Goal: Task Accomplishment & Management: Use online tool/utility

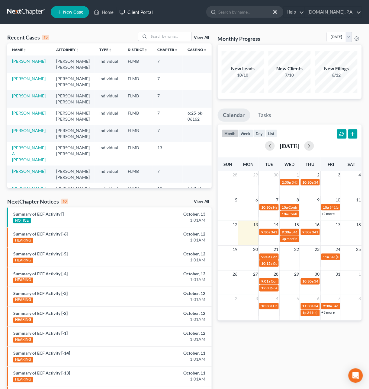
click at [142, 13] on link "Client Portal" at bounding box center [135, 12] width 39 height 11
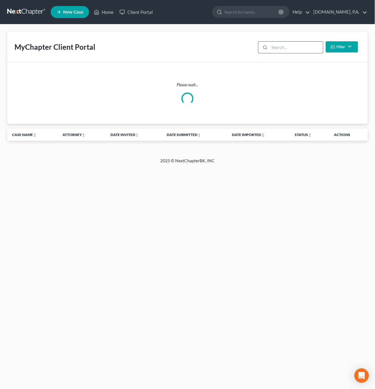
click at [280, 48] on input "search" at bounding box center [295, 47] width 53 height 11
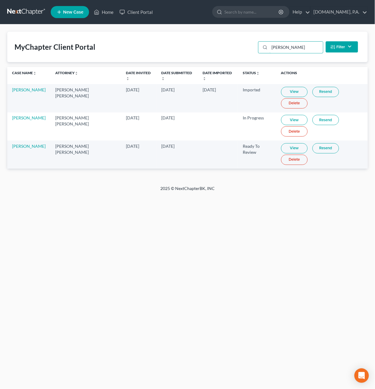
type input "[PERSON_NAME]"
click at [312, 143] on link "Resend" at bounding box center [325, 148] width 27 height 10
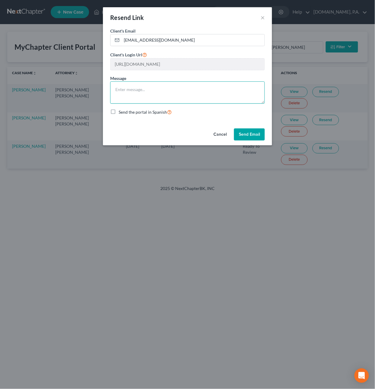
click at [150, 94] on textarea at bounding box center [187, 92] width 154 height 22
type textarea "Per your request. Respectfully, [PERSON_NAME]"
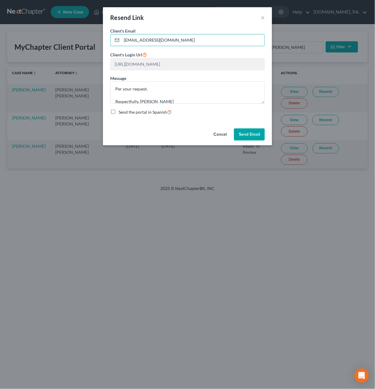
drag, startPoint x: 190, startPoint y: 40, endPoint x: 14, endPoint y: 23, distance: 177.0
click at [14, 23] on div "Resend Link × Client's Email * [EMAIL_ADDRESS][DOMAIN_NAME] Client's Login Url …" at bounding box center [187, 194] width 375 height 389
paste input "[EMAIL_ADDRESS][DOMAIN_NAME]"
type input "[EMAIL_ADDRESS][DOMAIN_NAME]"
click at [248, 135] on button "Send Email" at bounding box center [249, 135] width 31 height 12
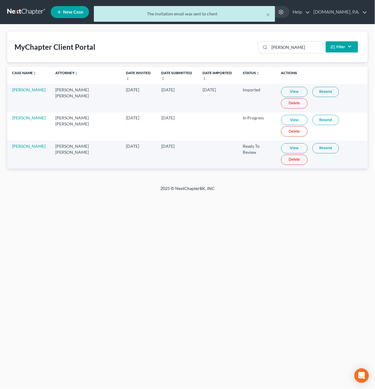
click at [283, 143] on link "View" at bounding box center [294, 148] width 27 height 10
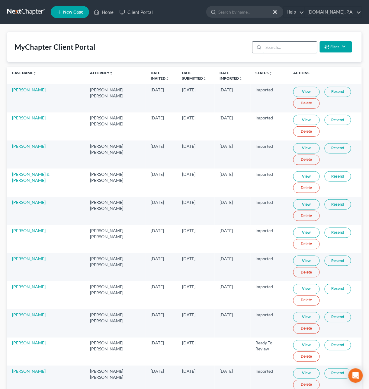
click at [293, 47] on input "search" at bounding box center [289, 47] width 53 height 11
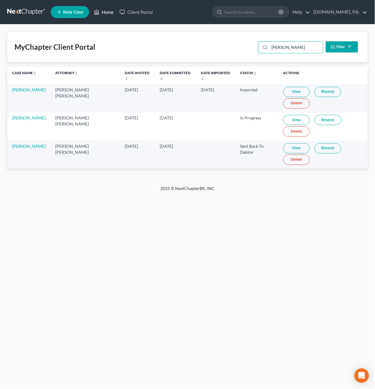
type input "[PERSON_NAME]"
click at [111, 13] on link "Home" at bounding box center [104, 12] width 26 height 11
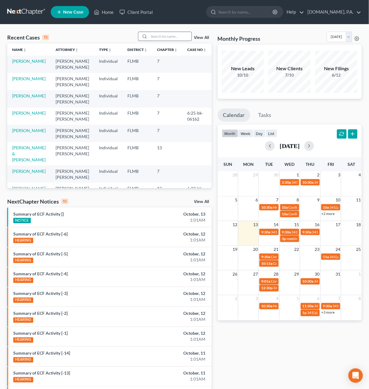
click at [158, 34] on input "search" at bounding box center [170, 36] width 42 height 9
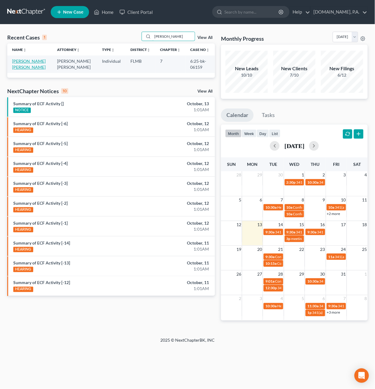
type input "mcgirt"
click at [27, 60] on link "Hernandez McGirt, Cynthia" at bounding box center [28, 64] width 33 height 11
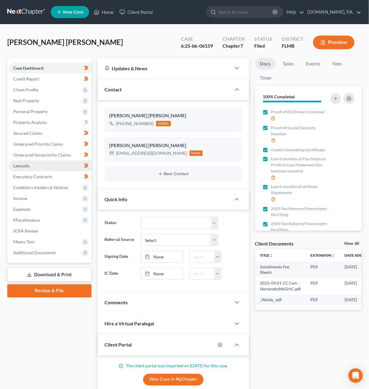
click at [24, 160] on link "Lawsuits" at bounding box center [49, 165] width 83 height 11
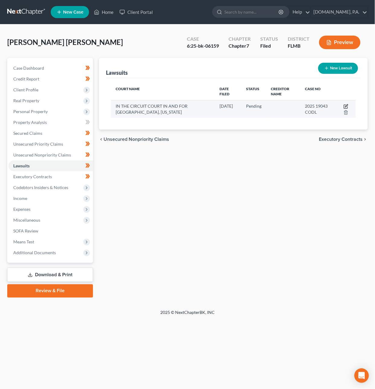
click at [347, 106] on icon "button" at bounding box center [346, 105] width 3 height 3
select select "9"
select select "0"
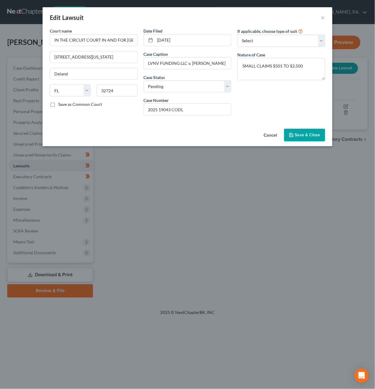
click at [271, 138] on button "Cancel" at bounding box center [270, 135] width 23 height 12
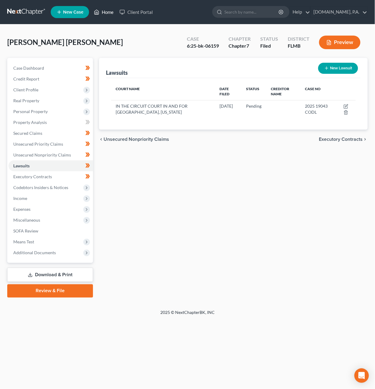
click at [111, 12] on link "Home" at bounding box center [104, 12] width 26 height 11
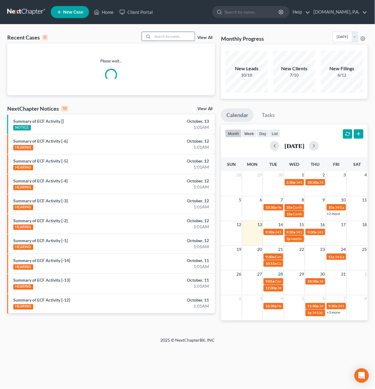
click at [168, 36] on input "search" at bounding box center [173, 36] width 42 height 9
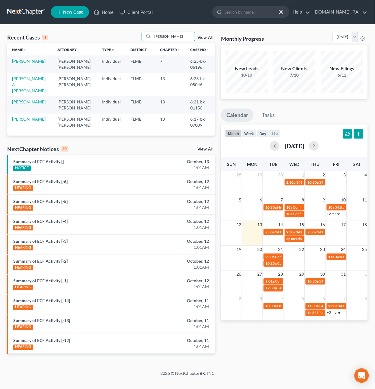
type input "dona"
click at [21, 60] on link "Donahue, Kasey" at bounding box center [28, 61] width 33 height 5
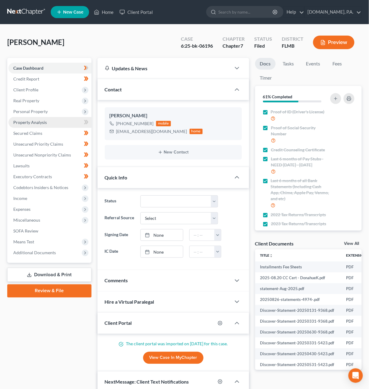
click at [30, 123] on span "Property Analysis" at bounding box center [29, 122] width 33 height 5
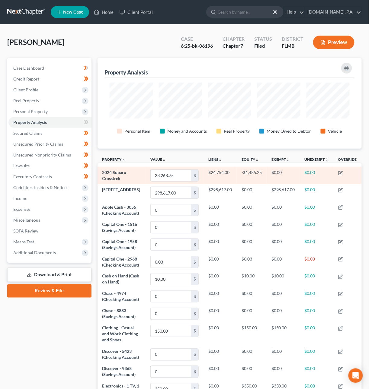
scroll to position [257, 0]
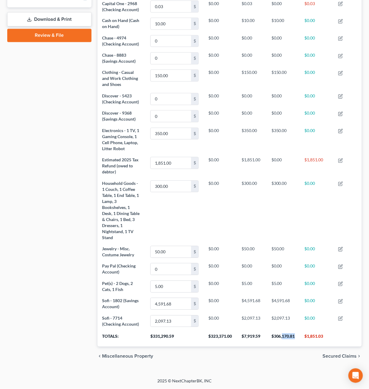
drag, startPoint x: 295, startPoint y: 336, endPoint x: 283, endPoint y: 335, distance: 12.1
click at [283, 335] on th "$306,170.81" at bounding box center [282, 338] width 33 height 17
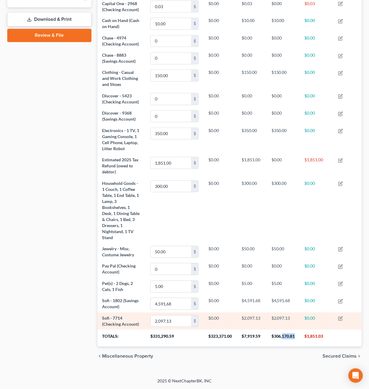
copy th "170.81"
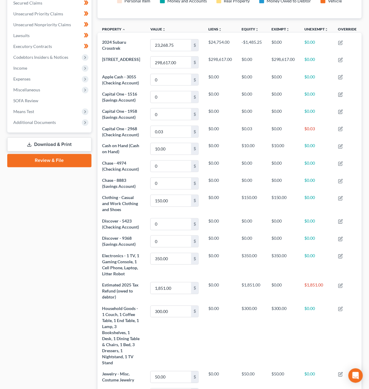
scroll to position [0, 0]
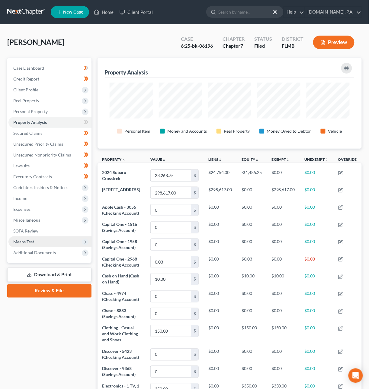
click at [39, 240] on span "Means Test" at bounding box center [49, 242] width 83 height 11
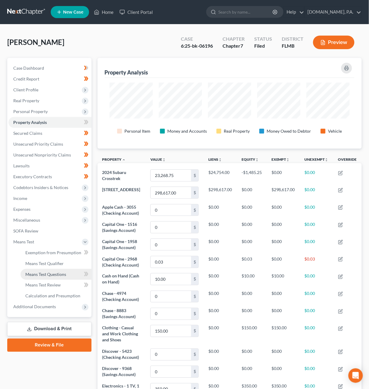
click at [41, 272] on span "Means Test Questions" at bounding box center [45, 274] width 41 height 5
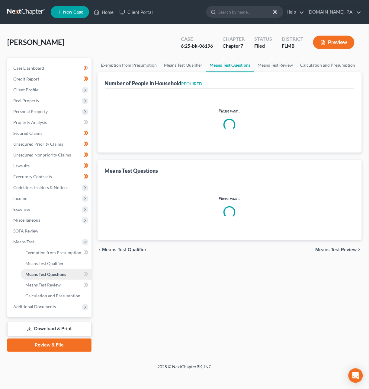
select select "0"
select select "60"
select select "1"
select select "60"
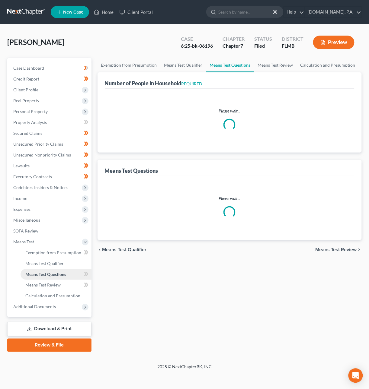
select select "0"
select select "2"
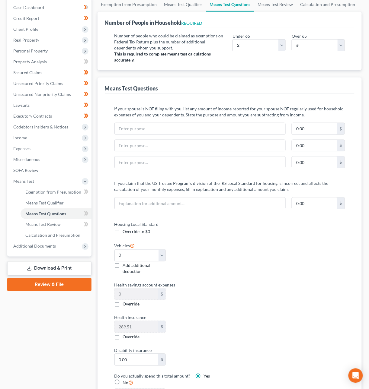
scroll to position [68, 0]
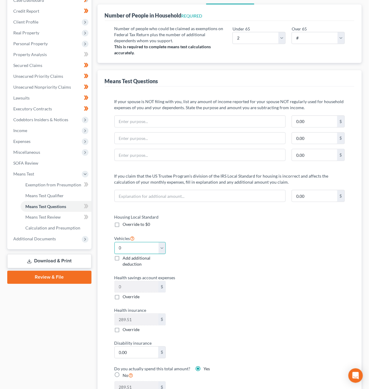
click at [162, 246] on select "Select 0 1 2 3 4 5" at bounding box center [140, 248] width 52 height 12
select select "1"
click at [114, 243] on select "Select 0 1 2 3 4 5" at bounding box center [140, 248] width 52 height 12
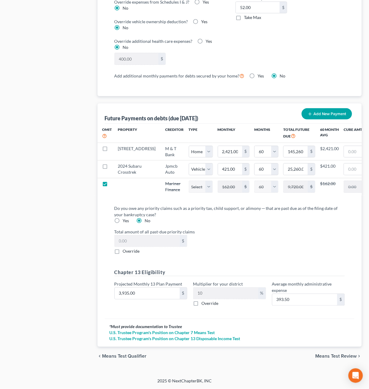
scroll to position [568, 0]
click at [337, 355] on span "Means Test Review" at bounding box center [335, 356] width 41 height 5
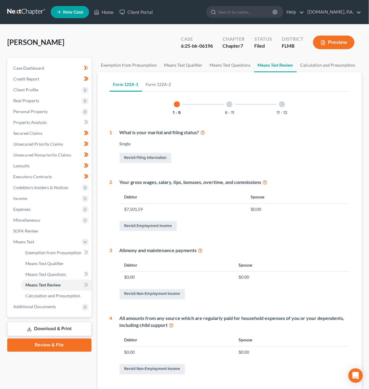
click at [227, 104] on div at bounding box center [229, 104] width 6 height 6
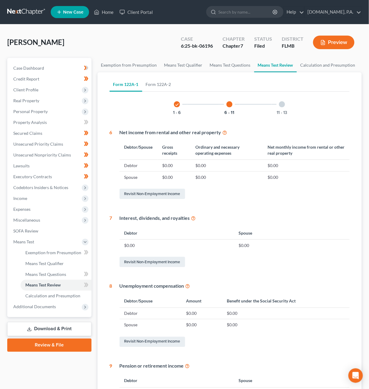
click at [279, 104] on div at bounding box center [282, 104] width 6 height 6
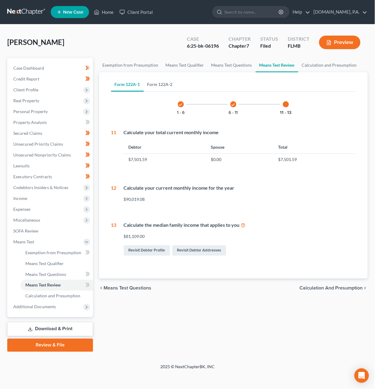
click at [160, 86] on link "Form 122A-2" at bounding box center [160, 84] width 33 height 14
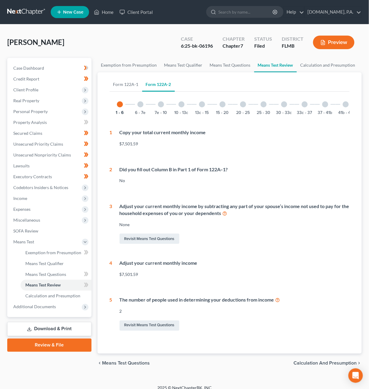
click at [147, 107] on div "6 - 7e" at bounding box center [140, 104] width 21 height 21
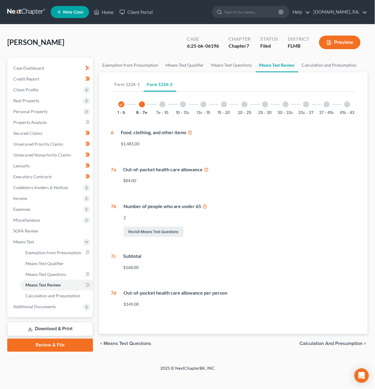
drag, startPoint x: 165, startPoint y: 105, endPoint x: 173, endPoint y: 105, distance: 8.1
click at [165, 105] on div at bounding box center [162, 104] width 6 height 6
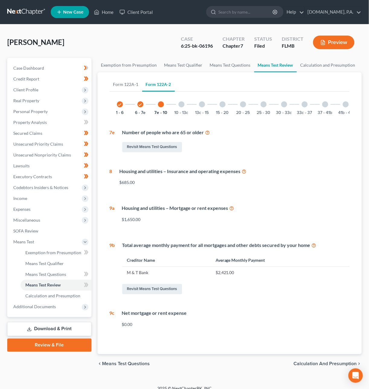
drag, startPoint x: 182, startPoint y: 104, endPoint x: 190, endPoint y: 105, distance: 8.5
click at [182, 105] on div at bounding box center [181, 104] width 6 height 6
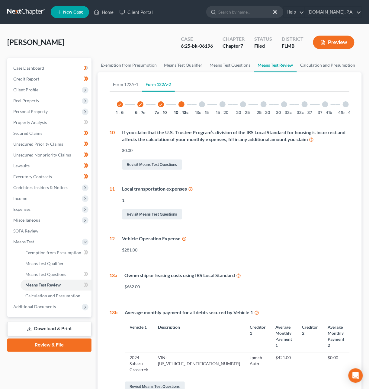
drag, startPoint x: 202, startPoint y: 103, endPoint x: 208, endPoint y: 104, distance: 6.0
click at [202, 104] on div at bounding box center [202, 104] width 6 height 6
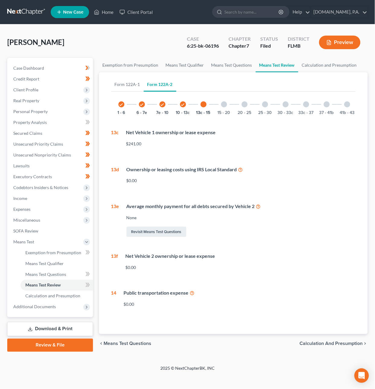
click at [227, 103] on div "15 - 20" at bounding box center [224, 104] width 21 height 21
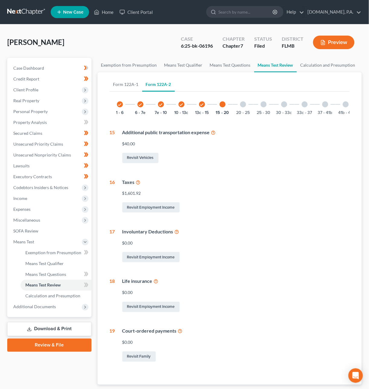
click at [246, 107] on div "20 - 25" at bounding box center [243, 104] width 21 height 21
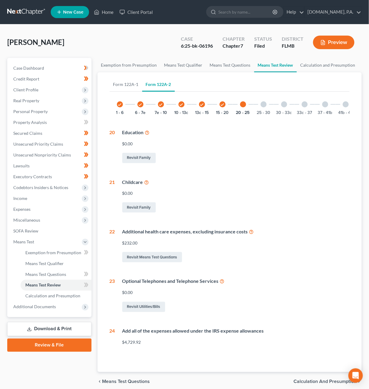
click at [264, 106] on div at bounding box center [263, 104] width 6 height 6
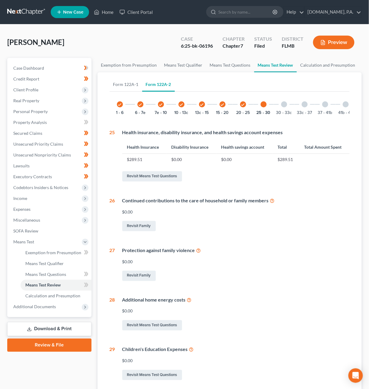
click at [284, 105] on div at bounding box center [284, 104] width 6 height 6
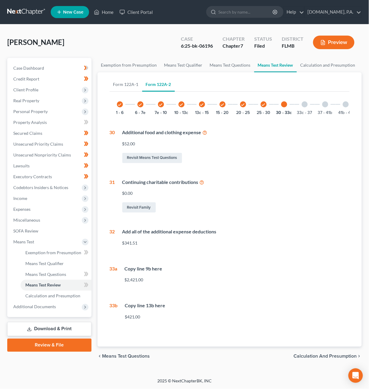
click at [301, 104] on div "33c - 37" at bounding box center [304, 104] width 21 height 21
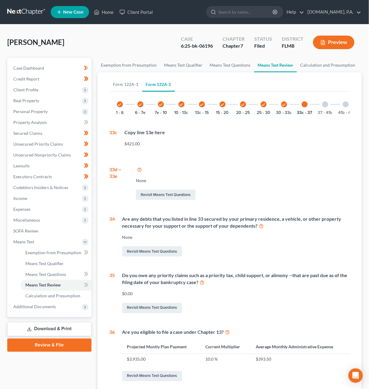
drag, startPoint x: 323, startPoint y: 107, endPoint x: 329, endPoint y: 106, distance: 5.5
click at [323, 107] on div "37 - 41b" at bounding box center [325, 104] width 21 height 21
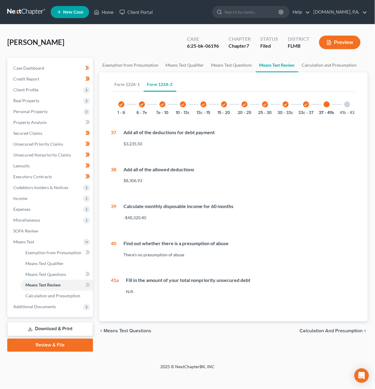
click at [348, 106] on div at bounding box center [347, 104] width 6 height 6
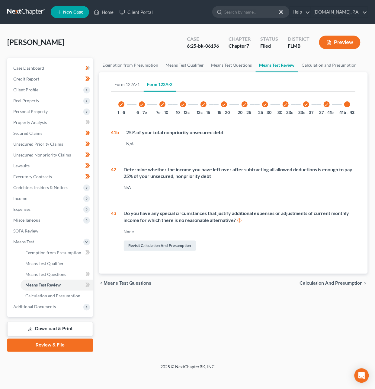
click at [327, 286] on span "Calculation and Presumption" at bounding box center [331, 283] width 63 height 5
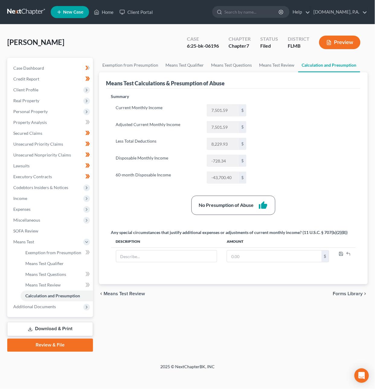
click at [339, 45] on button "Preview" at bounding box center [339, 43] width 41 height 14
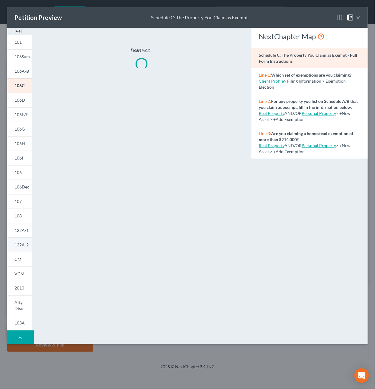
click at [24, 245] on span "122A-2" at bounding box center [21, 244] width 14 height 5
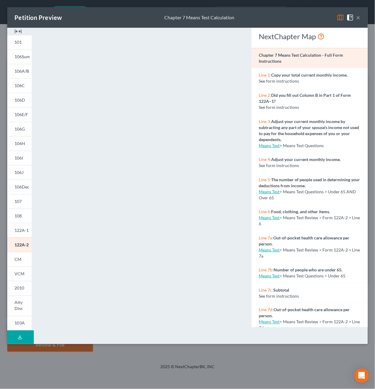
click at [358, 18] on button "×" at bounding box center [358, 17] width 4 height 7
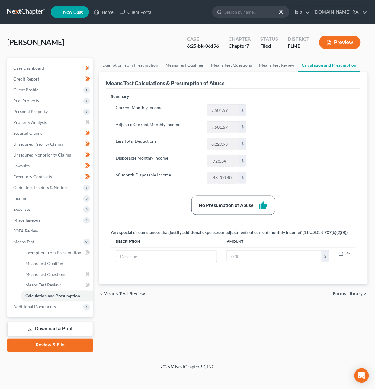
click at [343, 297] on span "Forms Library" at bounding box center [348, 294] width 30 height 5
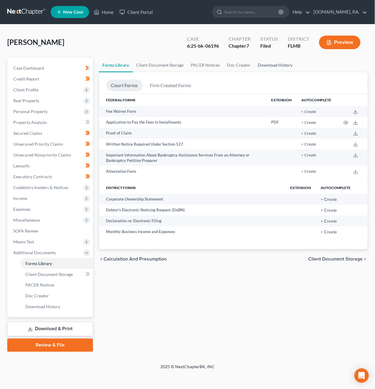
click at [272, 66] on link "Download History" at bounding box center [275, 65] width 42 height 14
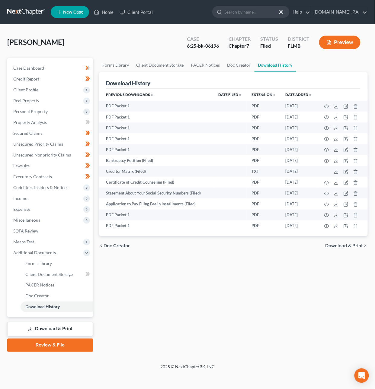
click at [343, 244] on span "Download & Print" at bounding box center [343, 245] width 37 height 5
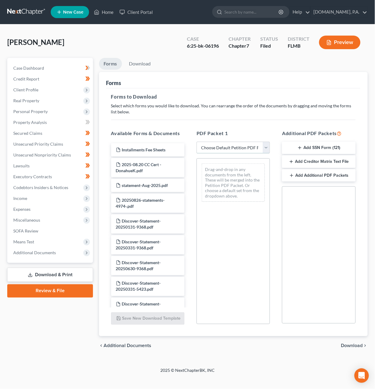
click at [232, 147] on select "Choose Default Petition PDF Packet Complete Bankruptcy Petition (all forms and …" at bounding box center [232, 148] width 73 height 12
select select "4"
click at [196, 142] on select "Choose Default Petition PDF Packet Complete Bankruptcy Petition (all forms and …" at bounding box center [232, 148] width 73 height 12
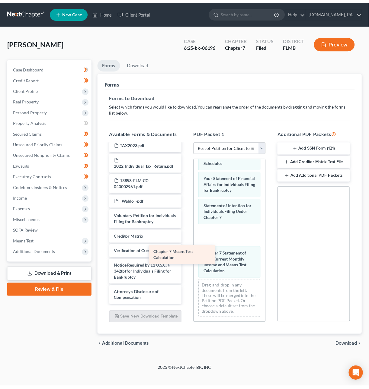
scroll to position [1057, 0]
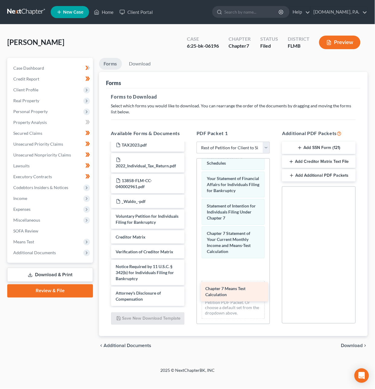
drag, startPoint x: 154, startPoint y: 215, endPoint x: 244, endPoint y: 288, distance: 115.6
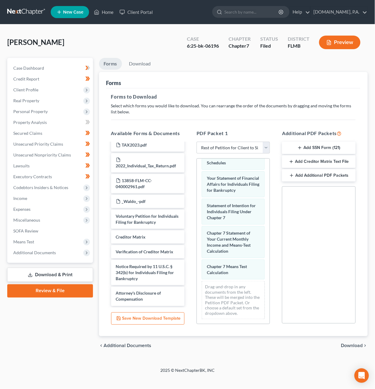
click at [356, 347] on span "Download" at bounding box center [352, 346] width 22 height 5
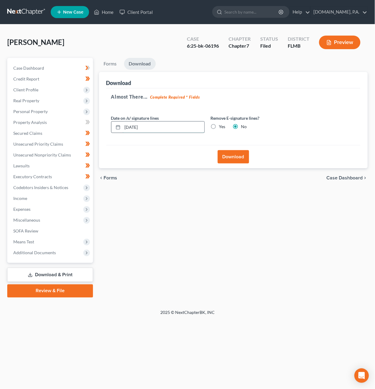
drag, startPoint x: 135, startPoint y: 126, endPoint x: 131, endPoint y: 126, distance: 4.8
click at [131, 126] on input "10/13/2025" at bounding box center [163, 127] width 82 height 11
type input "10/08/2025"
click at [237, 157] on button "Download" at bounding box center [233, 156] width 31 height 13
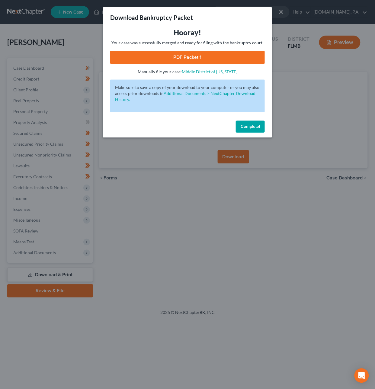
click at [195, 56] on link "PDF Packet 1" at bounding box center [187, 57] width 154 height 13
drag, startPoint x: 246, startPoint y: 131, endPoint x: 236, endPoint y: 132, distance: 10.6
click at [246, 131] on button "Complete!" at bounding box center [250, 127] width 29 height 12
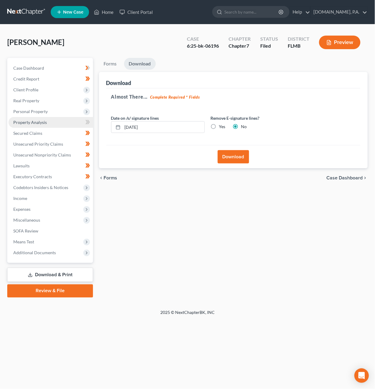
click at [43, 121] on span "Property Analysis" at bounding box center [29, 122] width 33 height 5
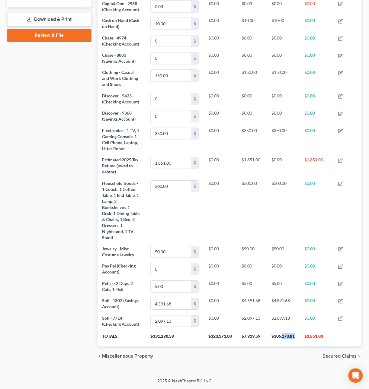
drag, startPoint x: 294, startPoint y: 337, endPoint x: 282, endPoint y: 335, distance: 11.6
click at [282, 335] on th "$306,170.81" at bounding box center [282, 338] width 33 height 17
copy th "170.81"
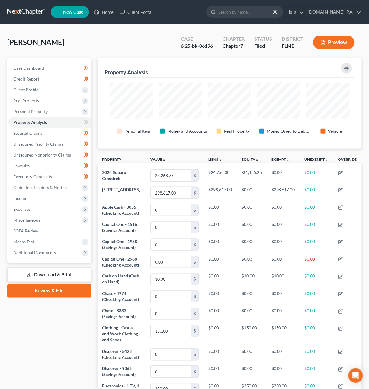
click at [20, 16] on link at bounding box center [26, 12] width 39 height 11
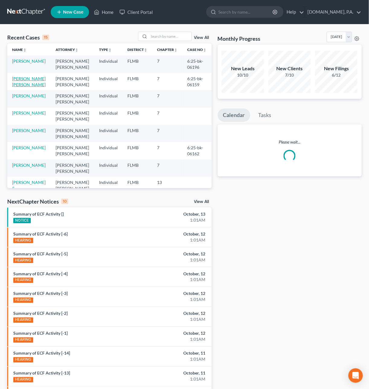
click at [31, 84] on link "Hernandez McGirt, Cynthia" at bounding box center [28, 81] width 33 height 11
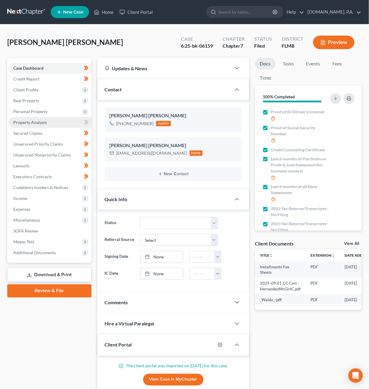
click at [30, 121] on span "Property Analysis" at bounding box center [29, 122] width 33 height 5
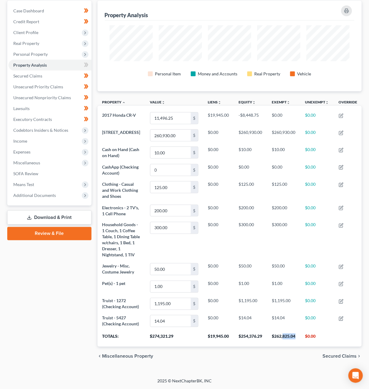
drag, startPoint x: 295, startPoint y: 338, endPoint x: 283, endPoint y: 336, distance: 12.1
click at [283, 336] on th "$262,825.04" at bounding box center [283, 338] width 33 height 17
copy th "825.04"
